Goal: Check status: Check status

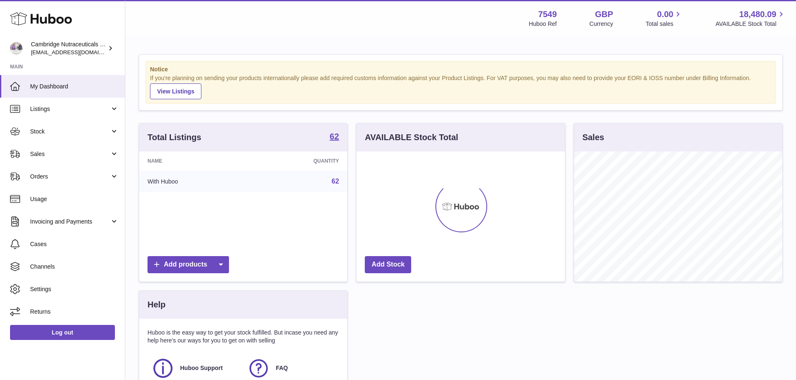
scroll to position [130, 208]
click at [45, 152] on span "Sales" at bounding box center [70, 154] width 80 height 8
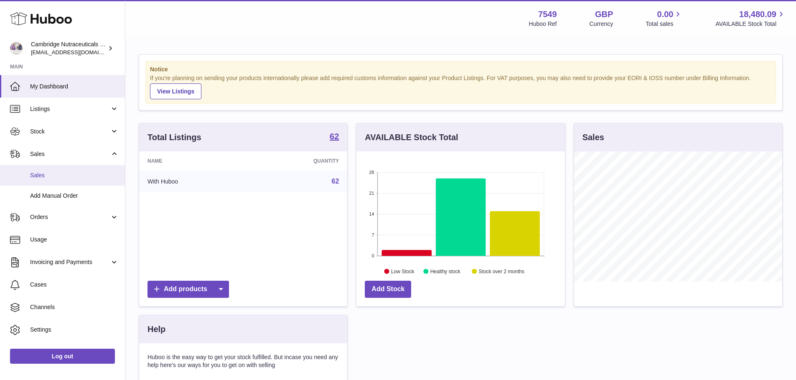
click at [40, 174] on span "Sales" at bounding box center [74, 176] width 89 height 8
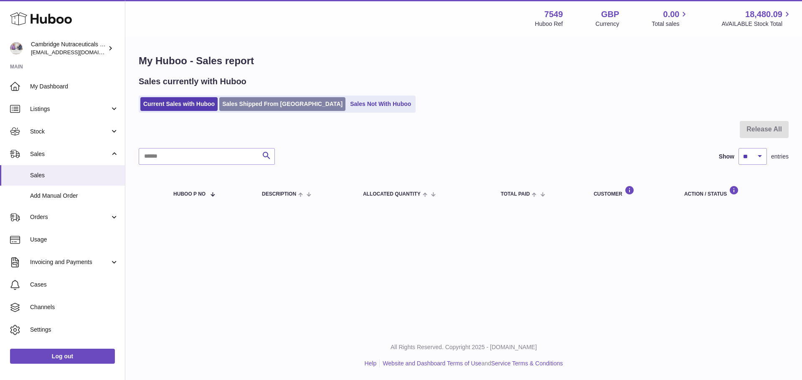
click at [268, 111] on link "Sales Shipped From [GEOGRAPHIC_DATA]" at bounding box center [282, 104] width 126 height 14
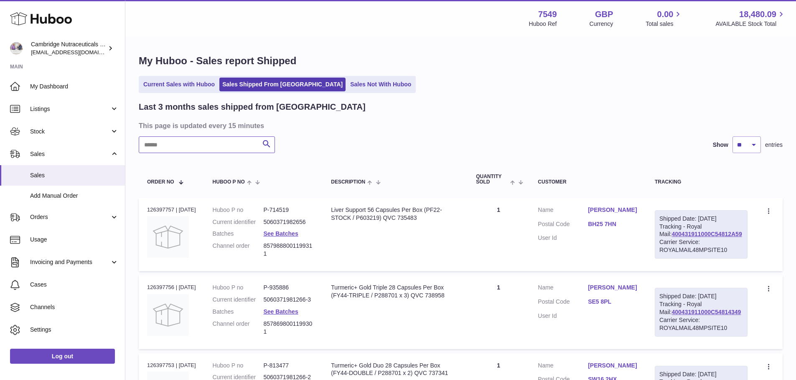
click at [207, 148] on input "text" at bounding box center [207, 145] width 136 height 17
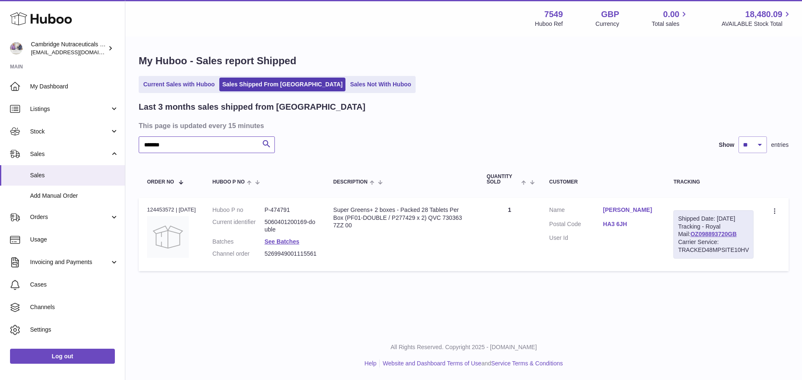
type input "*******"
click at [317, 164] on table "Order No Huboo P no Description Quantity Sold Customer Tracking Order no 124453…" at bounding box center [464, 219] width 650 height 114
click at [167, 211] on div "Order no 124453572 | 10th Sep" at bounding box center [171, 210] width 49 height 8
copy div "124453572"
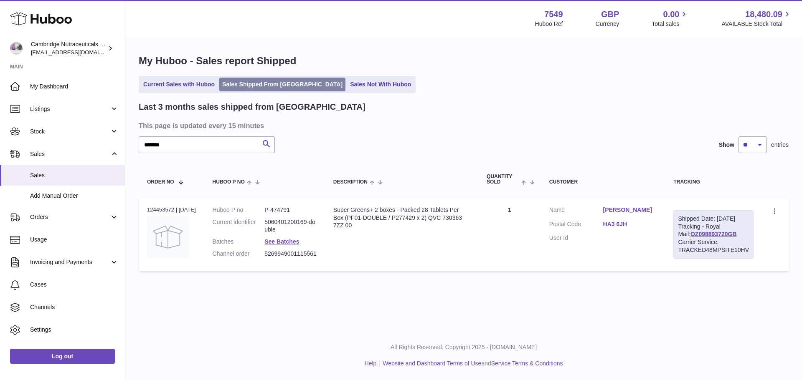
click at [288, 81] on link "Sales Shipped From [GEOGRAPHIC_DATA]" at bounding box center [282, 85] width 126 height 14
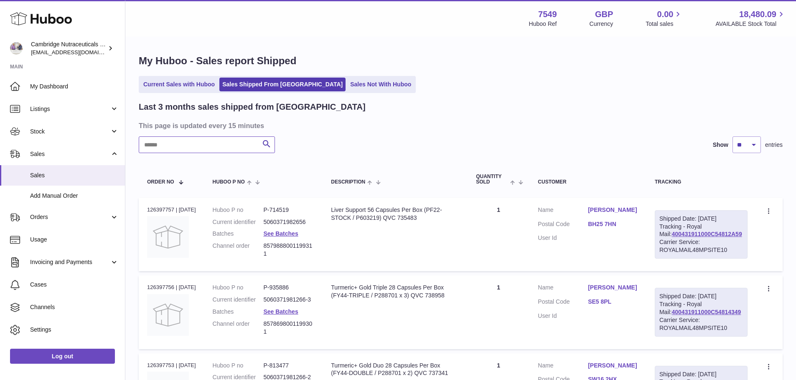
click at [222, 142] on input "text" at bounding box center [207, 145] width 136 height 17
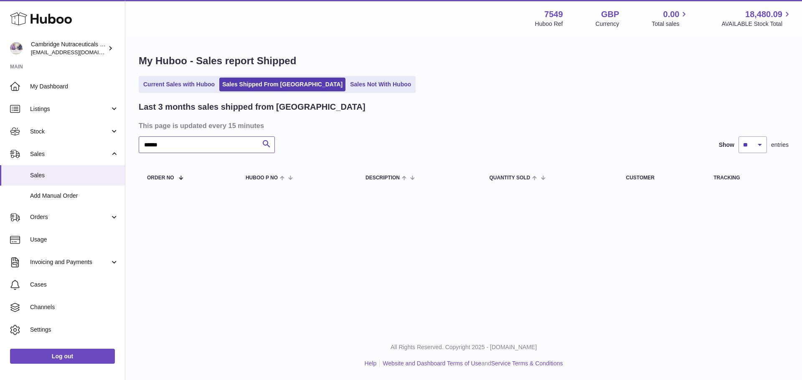
type input "*******"
drag, startPoint x: 184, startPoint y: 146, endPoint x: 119, endPoint y: 154, distance: 65.6
click at [120, 154] on div "Huboo Cambridge Nutraceuticals Ltd internalAdmin-7549@internal.huboo.com Main M…" at bounding box center [401, 190] width 802 height 380
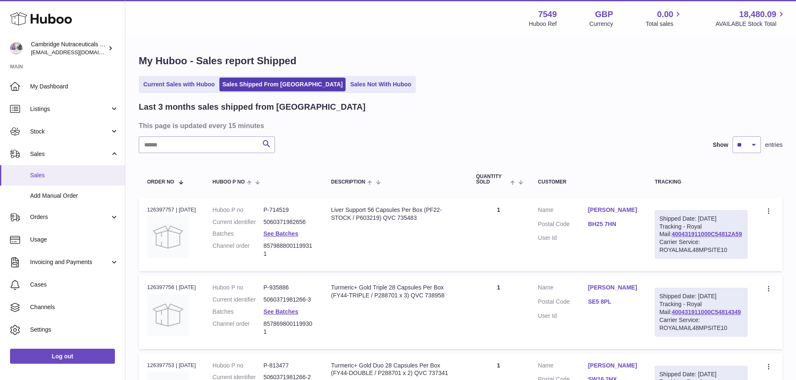
click at [43, 172] on span "Sales" at bounding box center [74, 176] width 89 height 8
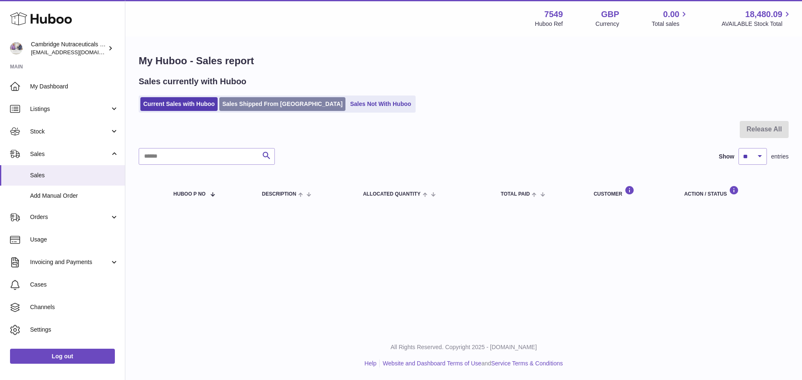
click at [264, 106] on link "Sales Shipped From [GEOGRAPHIC_DATA]" at bounding box center [282, 104] width 126 height 14
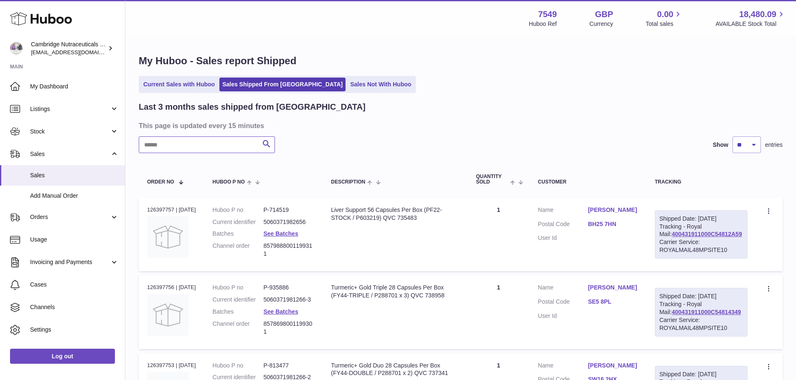
click at [187, 142] on input "text" at bounding box center [207, 145] width 136 height 17
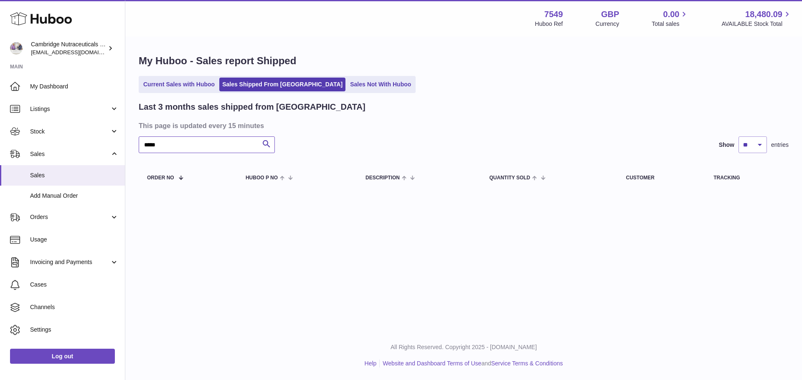
type input "****"
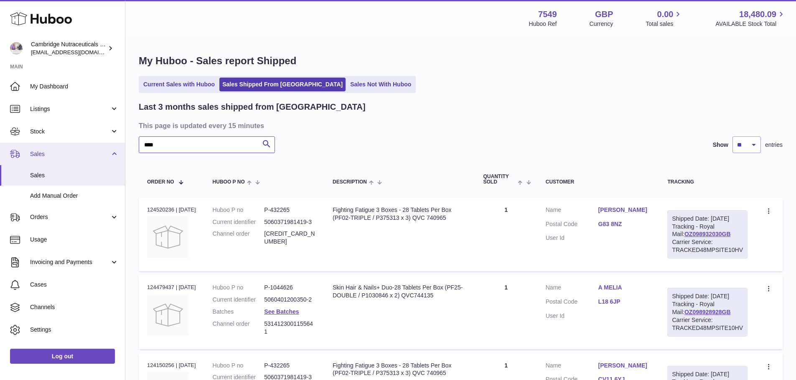
drag, startPoint x: 182, startPoint y: 146, endPoint x: 97, endPoint y: 144, distance: 84.8
click at [97, 144] on div "Huboo Cambridge Nutraceuticals Ltd [EMAIL_ADDRESS][DOMAIN_NAME] Main My Dashboa…" at bounding box center [398, 291] width 796 height 582
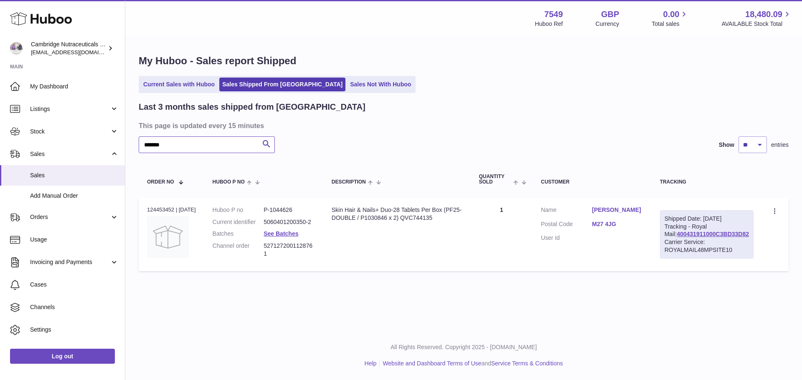
type input "*******"
click at [170, 209] on div "Order no 124453452 | [DATE]" at bounding box center [171, 210] width 49 height 8
copy div "124453452"
